Goal: Check status: Check status

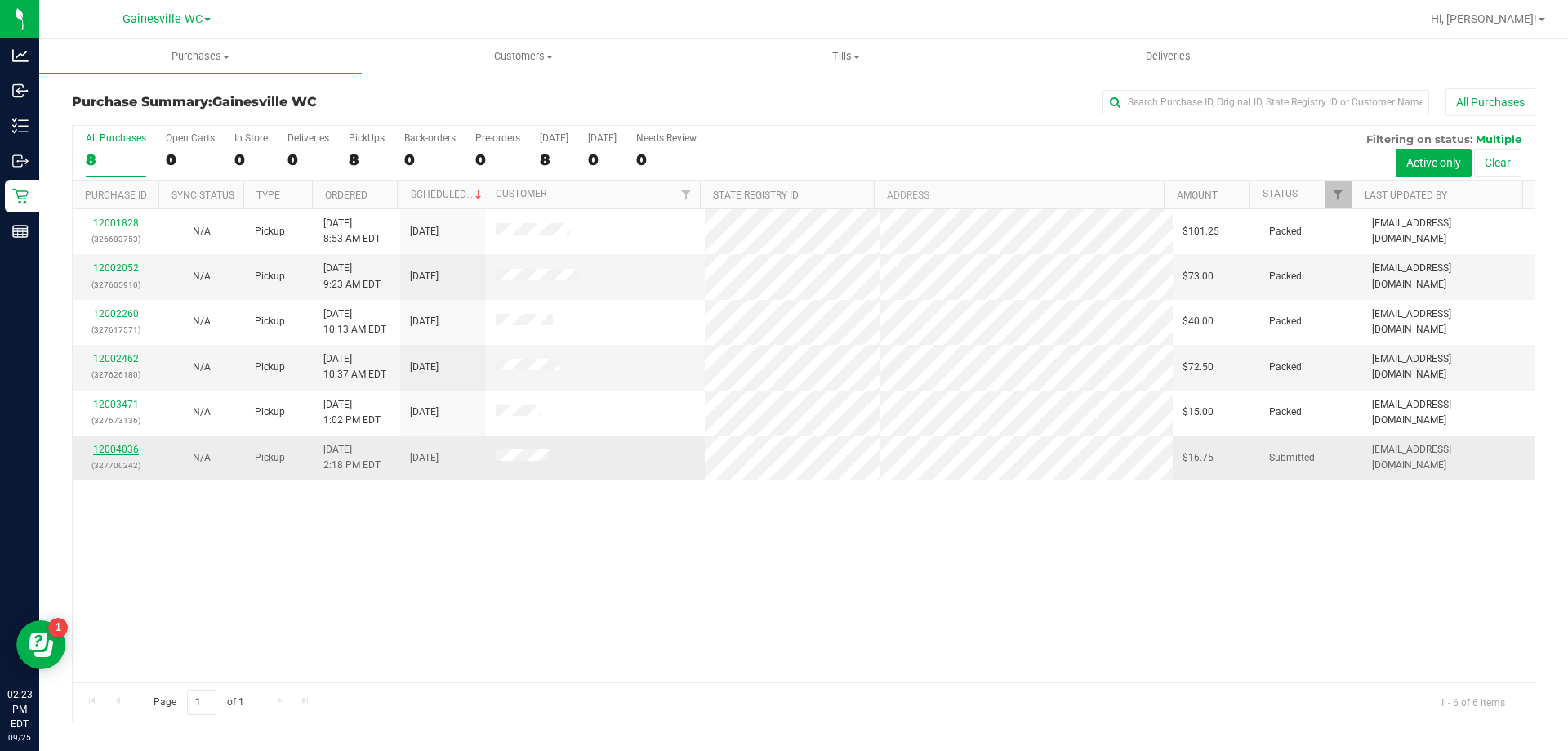
click at [108, 446] on link "12004036" at bounding box center [116, 449] width 46 height 12
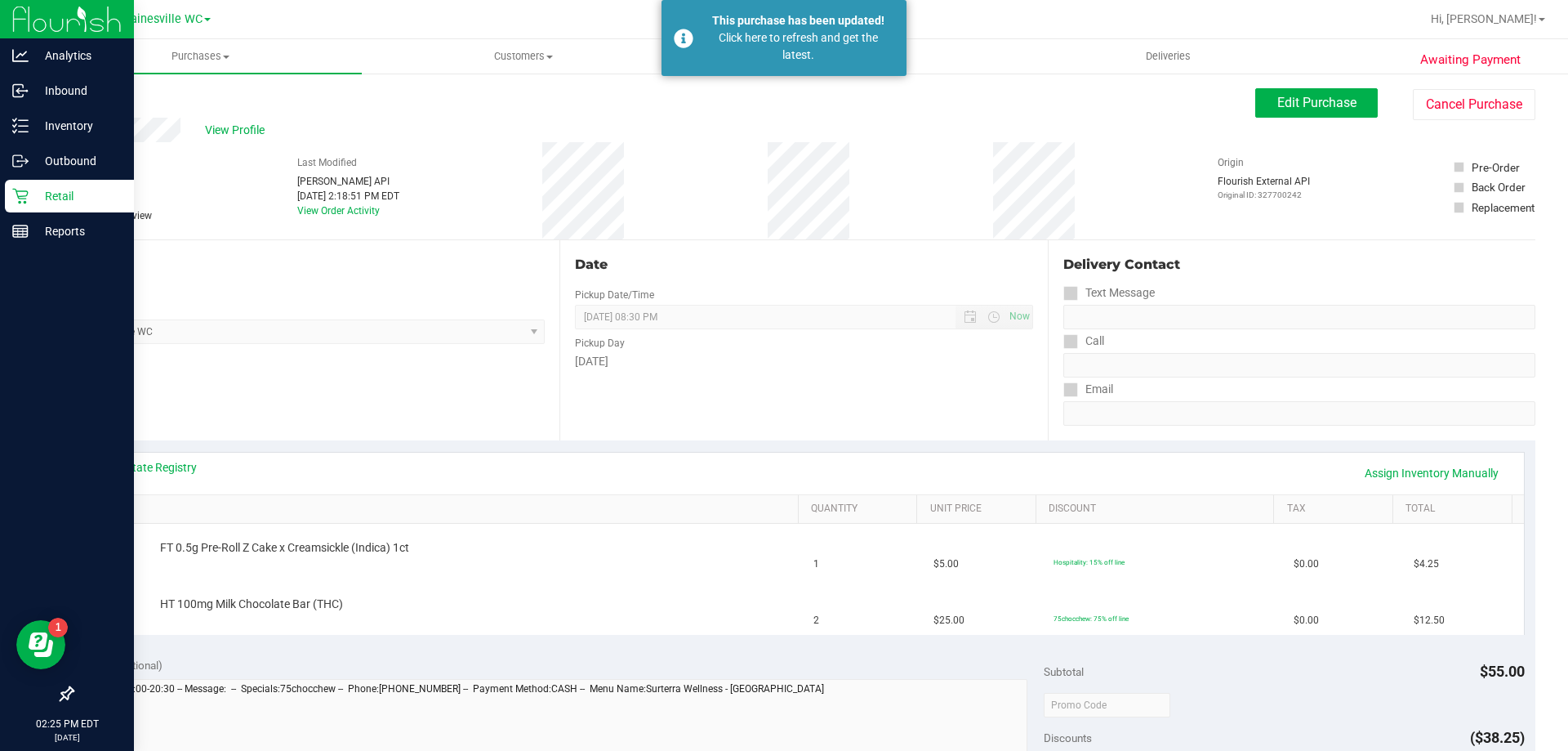
click at [54, 197] on p "Retail" at bounding box center [78, 197] width 98 height 20
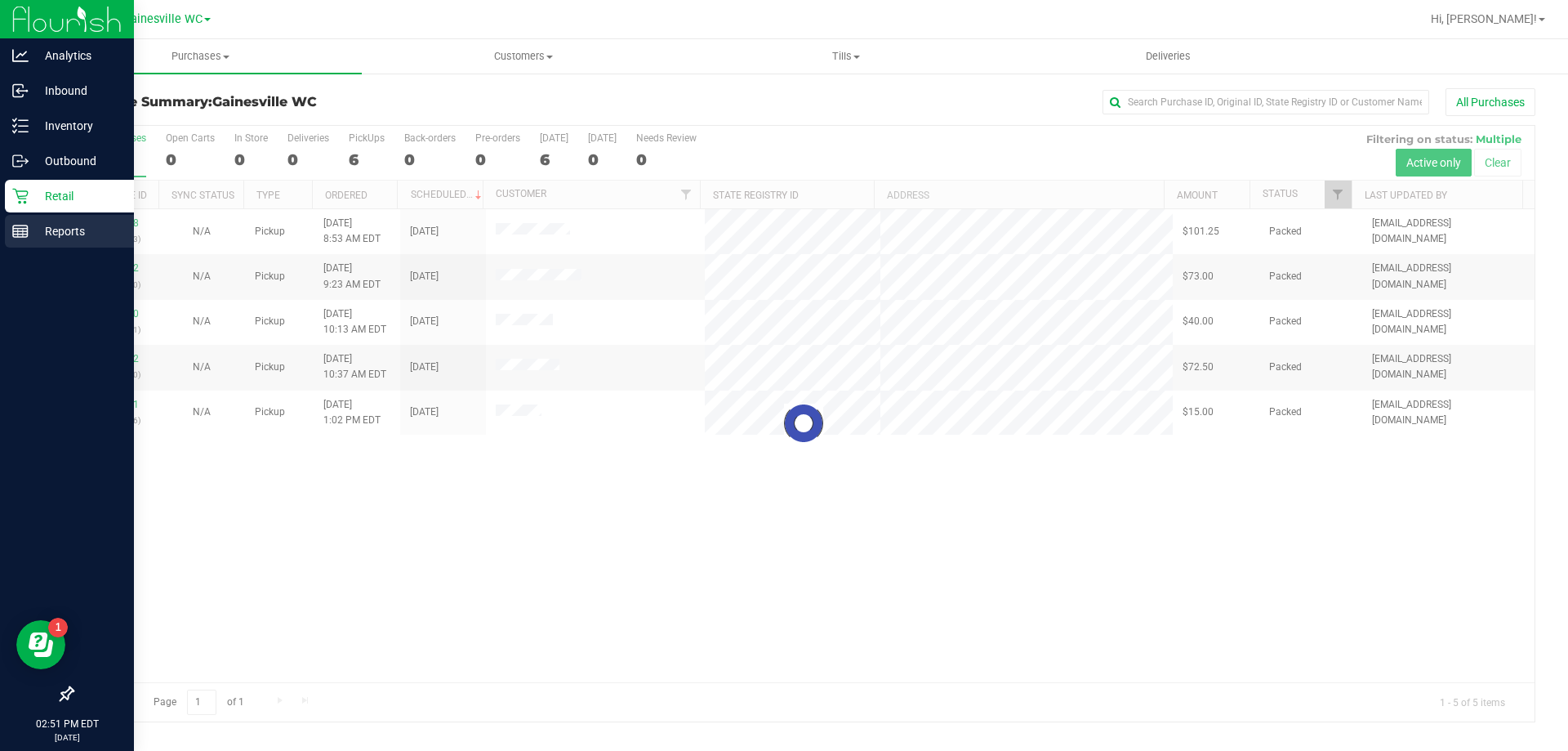
click at [53, 229] on p "Reports" at bounding box center [78, 231] width 98 height 20
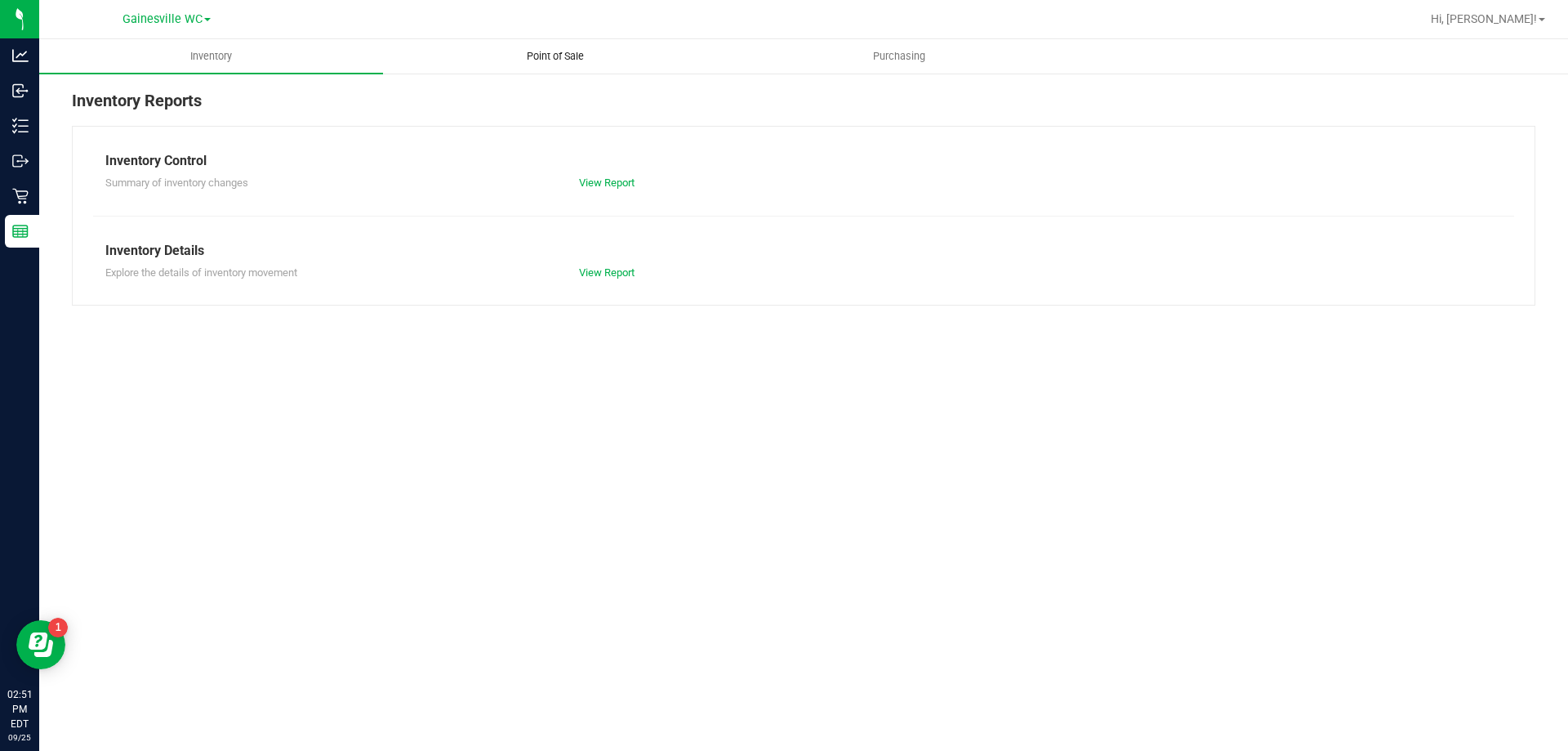
click at [579, 54] on span "Point of Sale" at bounding box center [555, 56] width 101 height 14
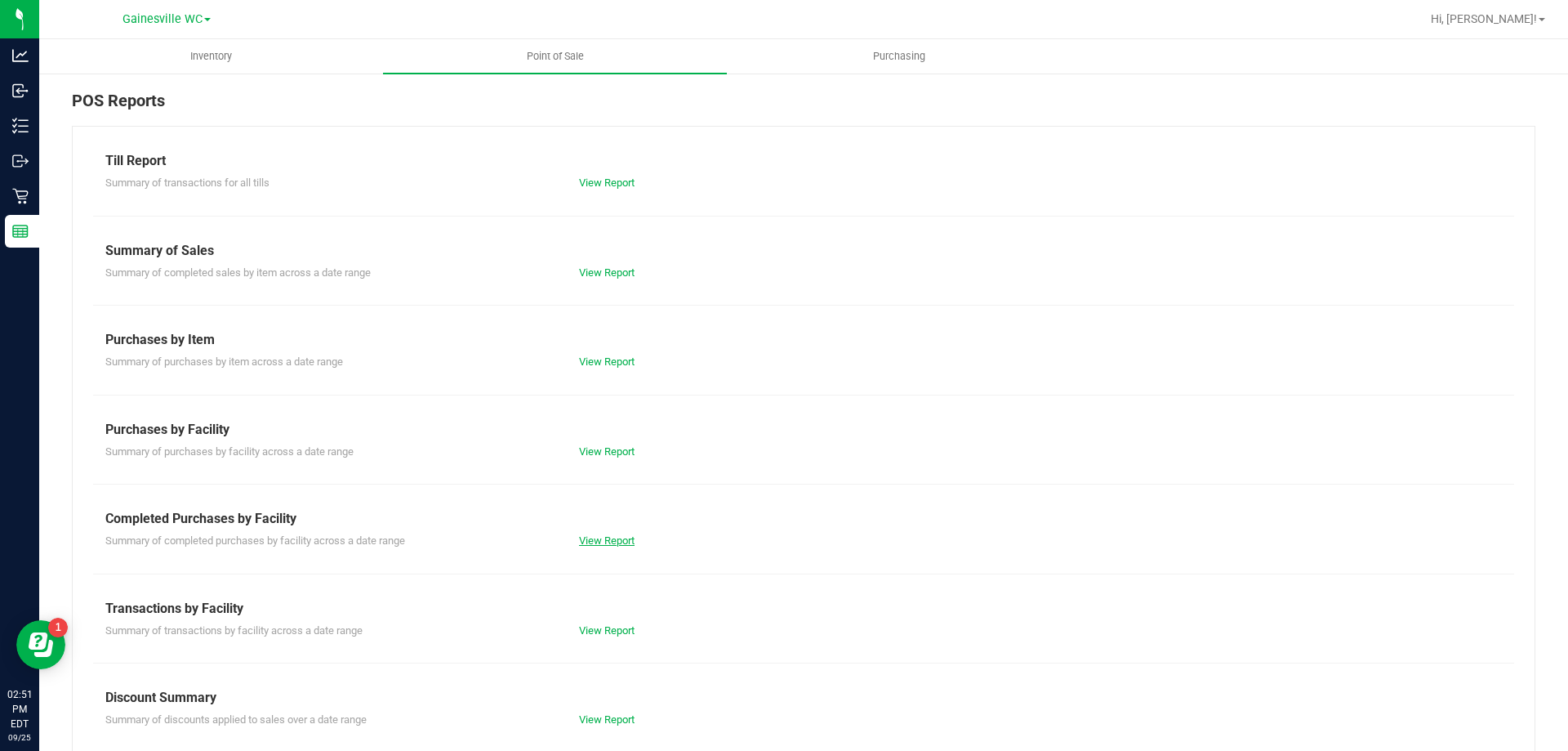
click at [606, 543] on link "View Report" at bounding box center [607, 541] width 55 height 13
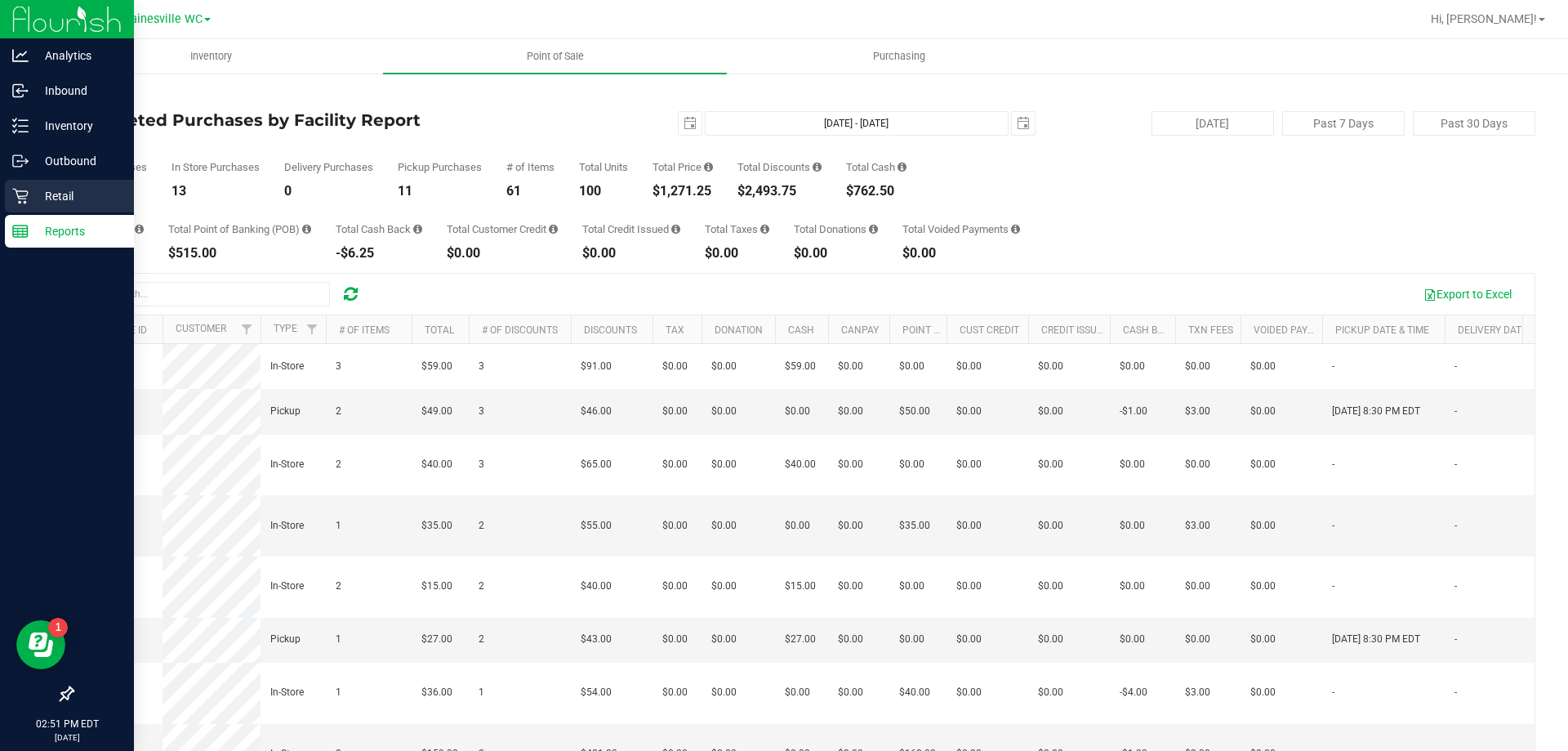
click at [61, 193] on p "Retail" at bounding box center [78, 197] width 98 height 20
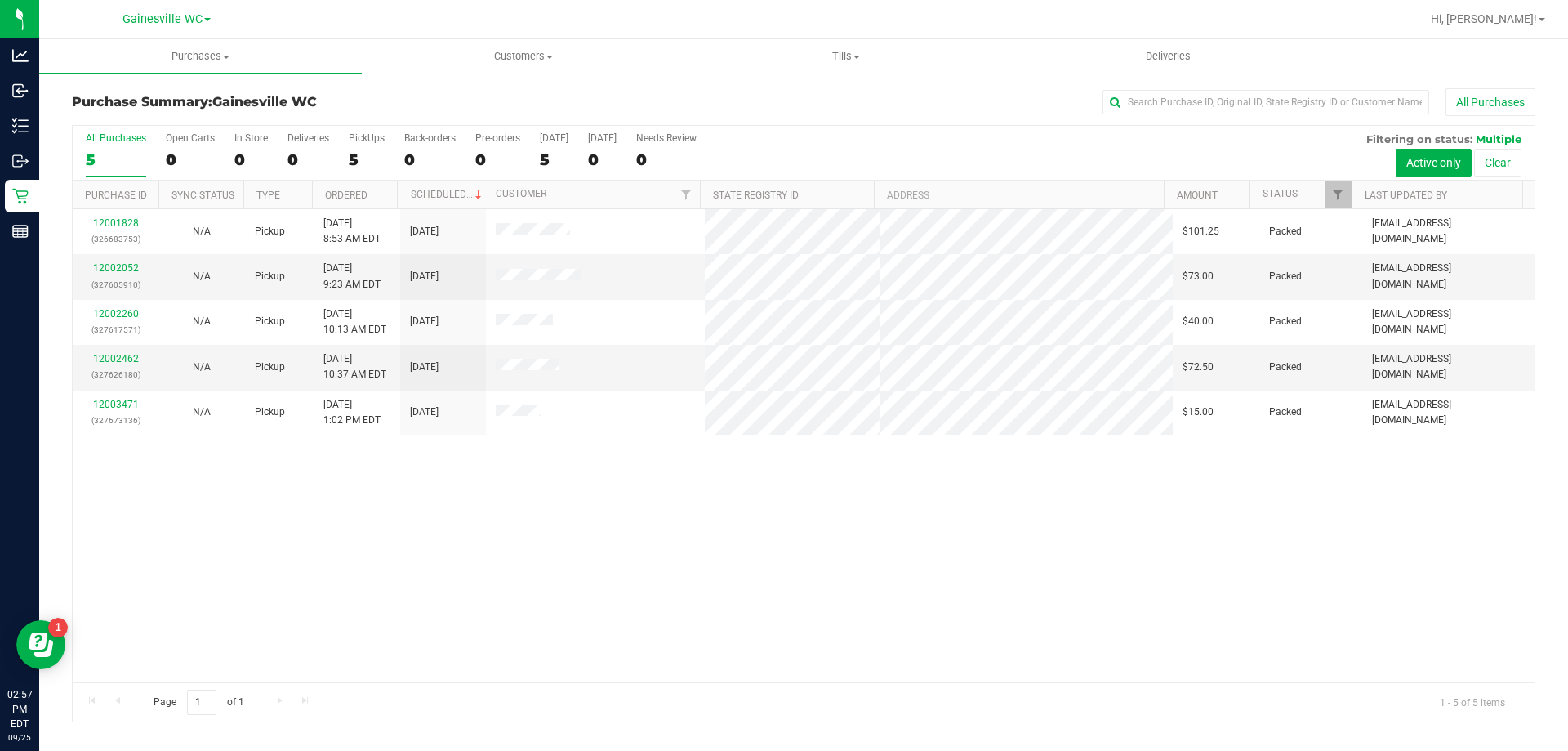
click at [122, 154] on div "5" at bounding box center [116, 159] width 61 height 19
click at [0, 0] on input "All Purchases 5" at bounding box center [0, 0] width 0 height 0
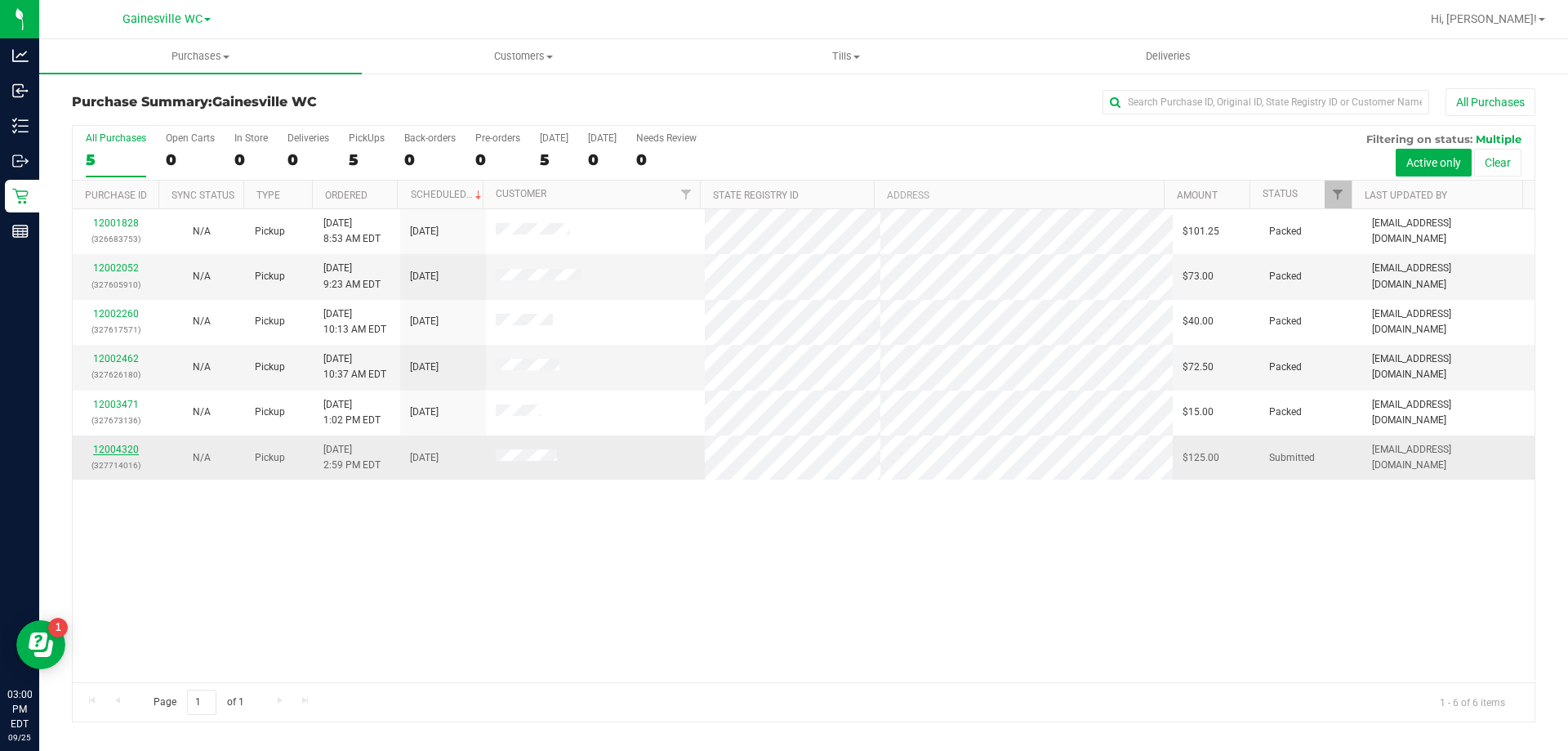
click at [123, 454] on link "12004320" at bounding box center [116, 449] width 46 height 12
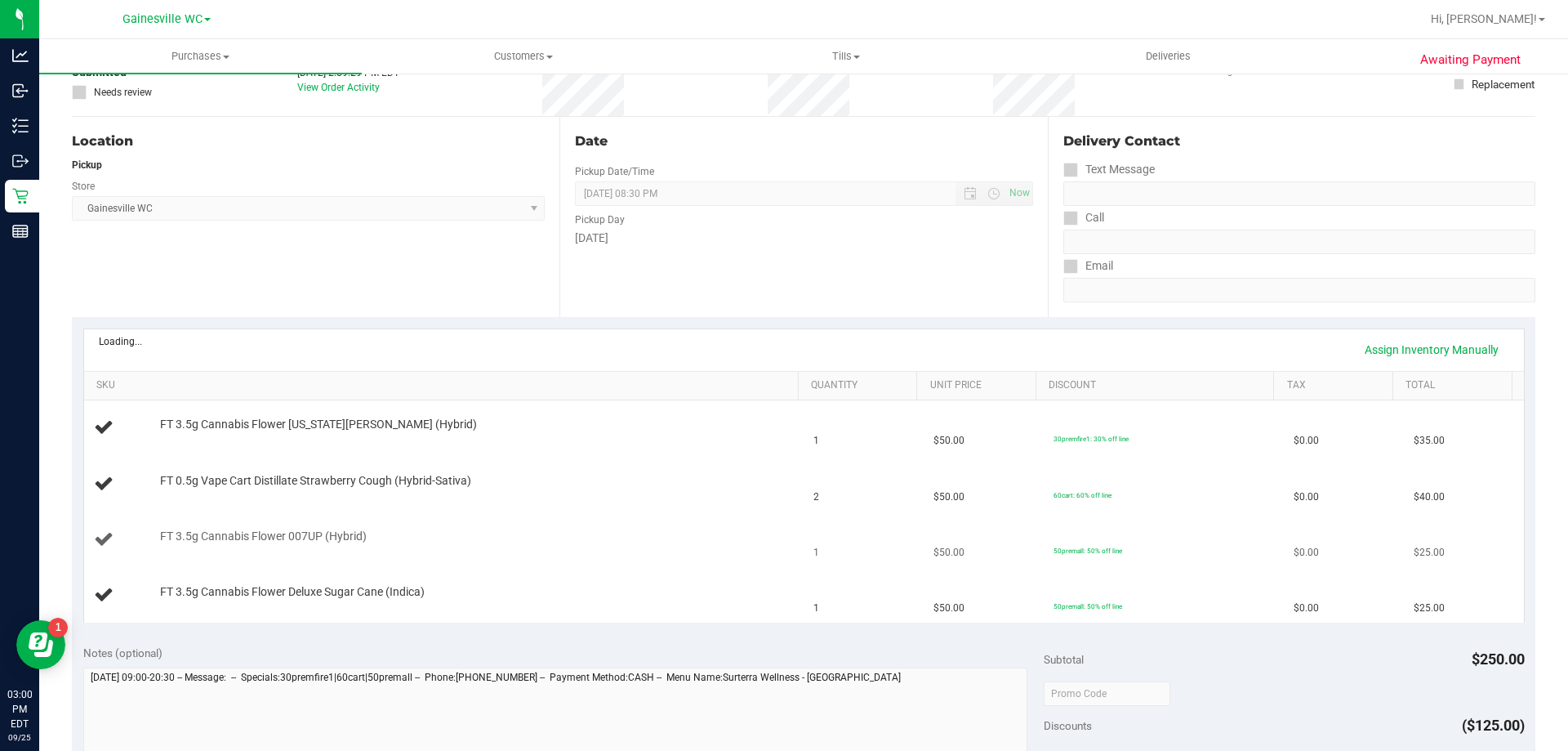
scroll to position [163, 0]
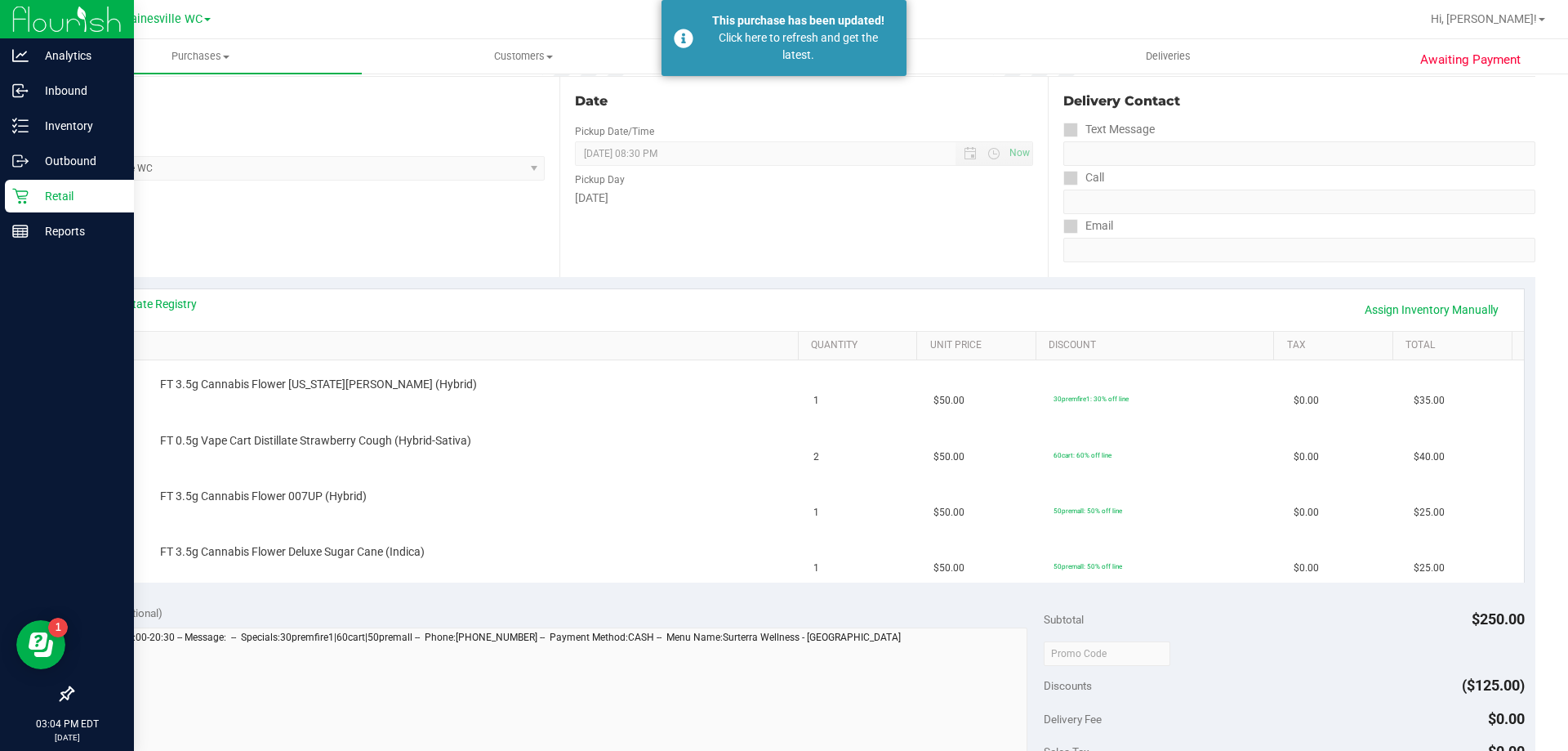
click at [34, 197] on p "Retail" at bounding box center [78, 197] width 98 height 20
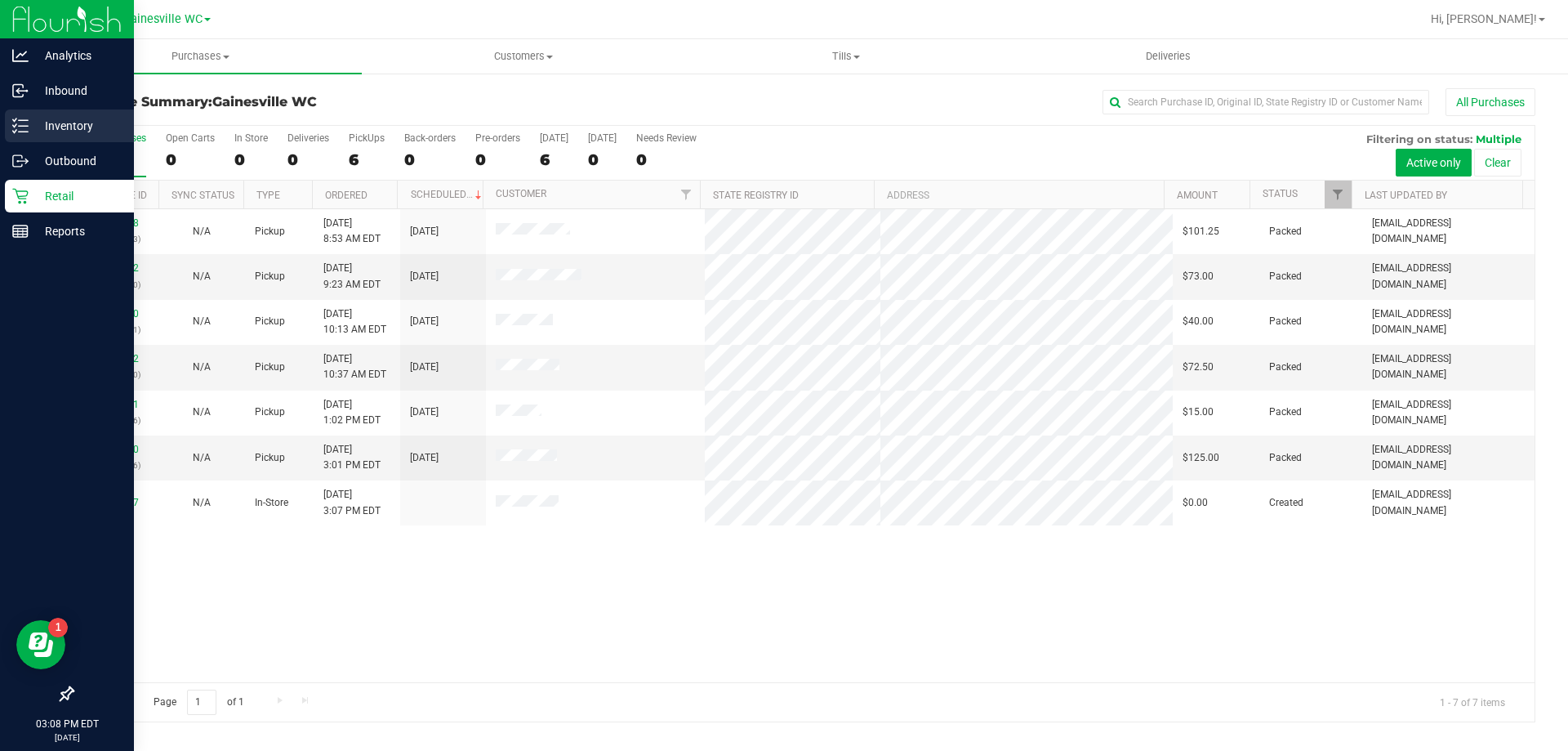
click at [39, 123] on p "Inventory" at bounding box center [78, 126] width 98 height 20
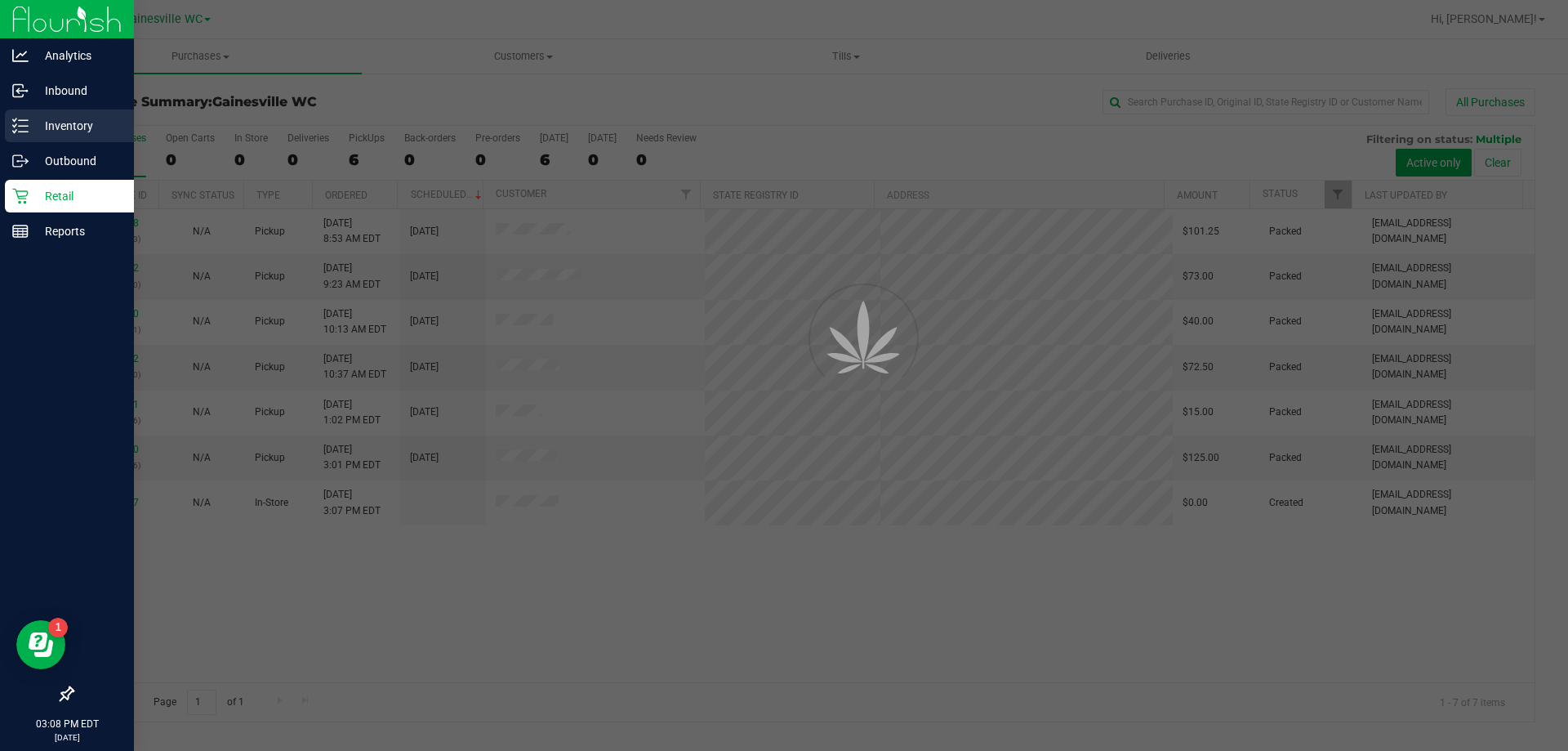
click at [79, 123] on p "Inventory" at bounding box center [78, 126] width 98 height 20
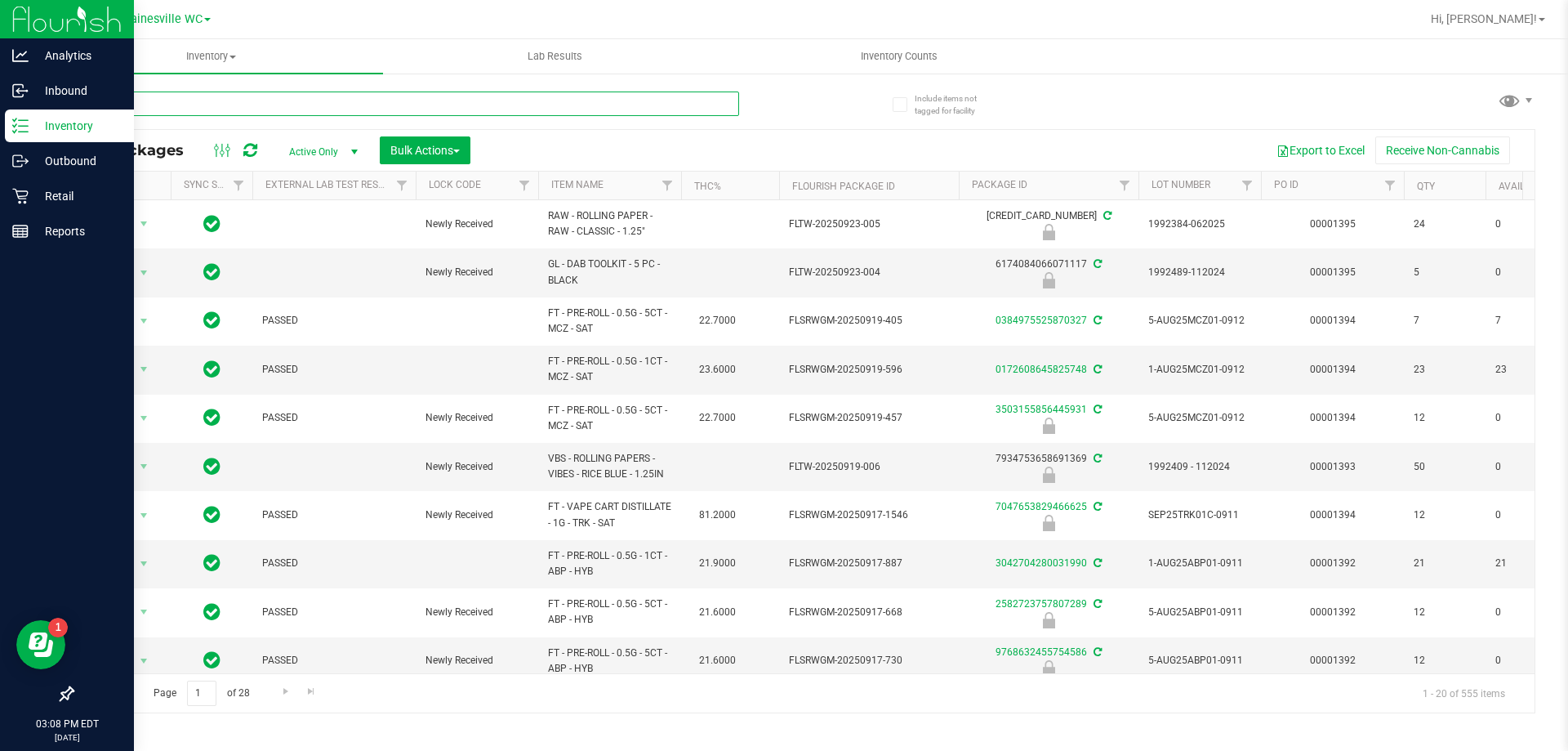
click at [175, 107] on input "text" at bounding box center [405, 103] width 667 height 24
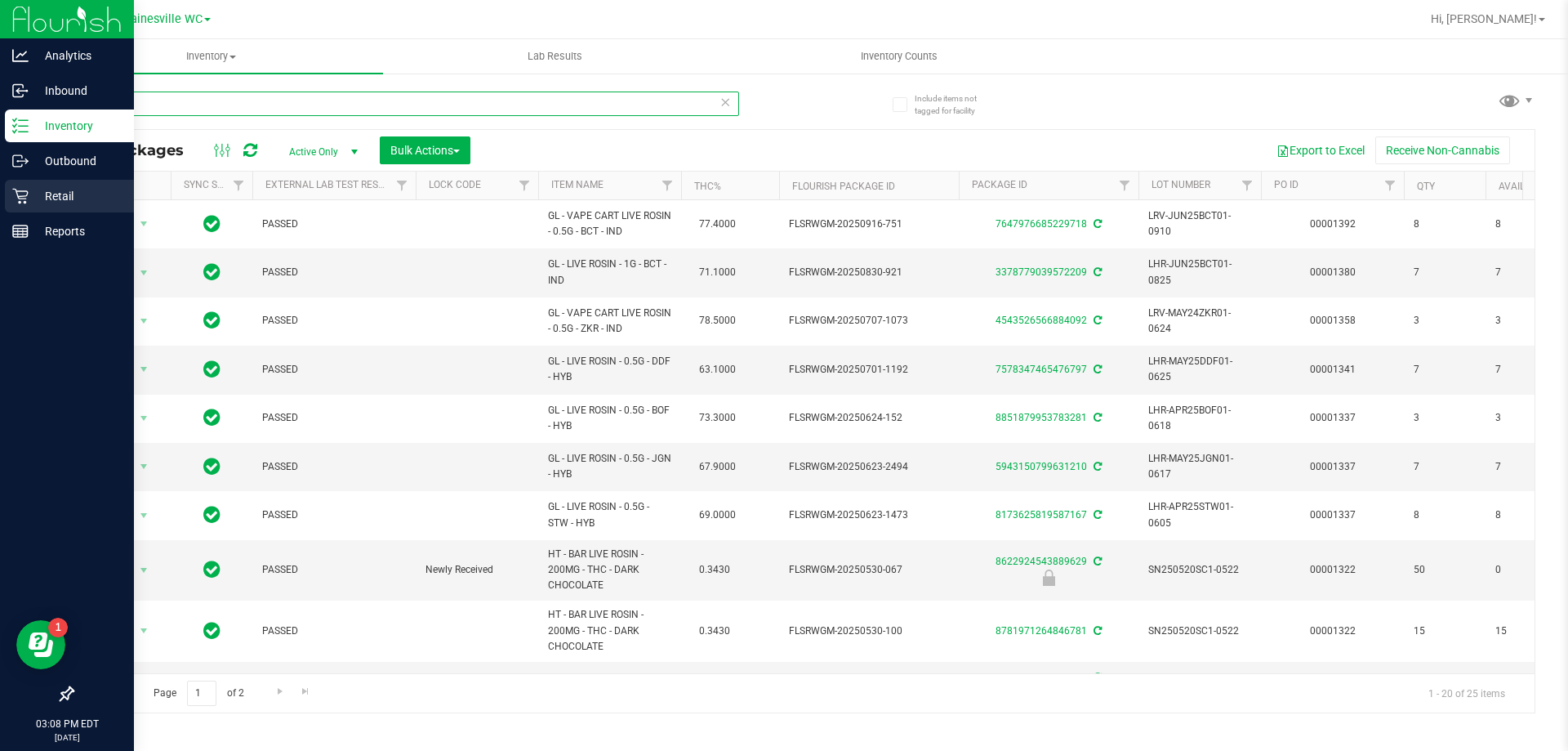
type input "live"
click at [36, 196] on p "Retail" at bounding box center [78, 197] width 98 height 20
